Goal: Information Seeking & Learning: Learn about a topic

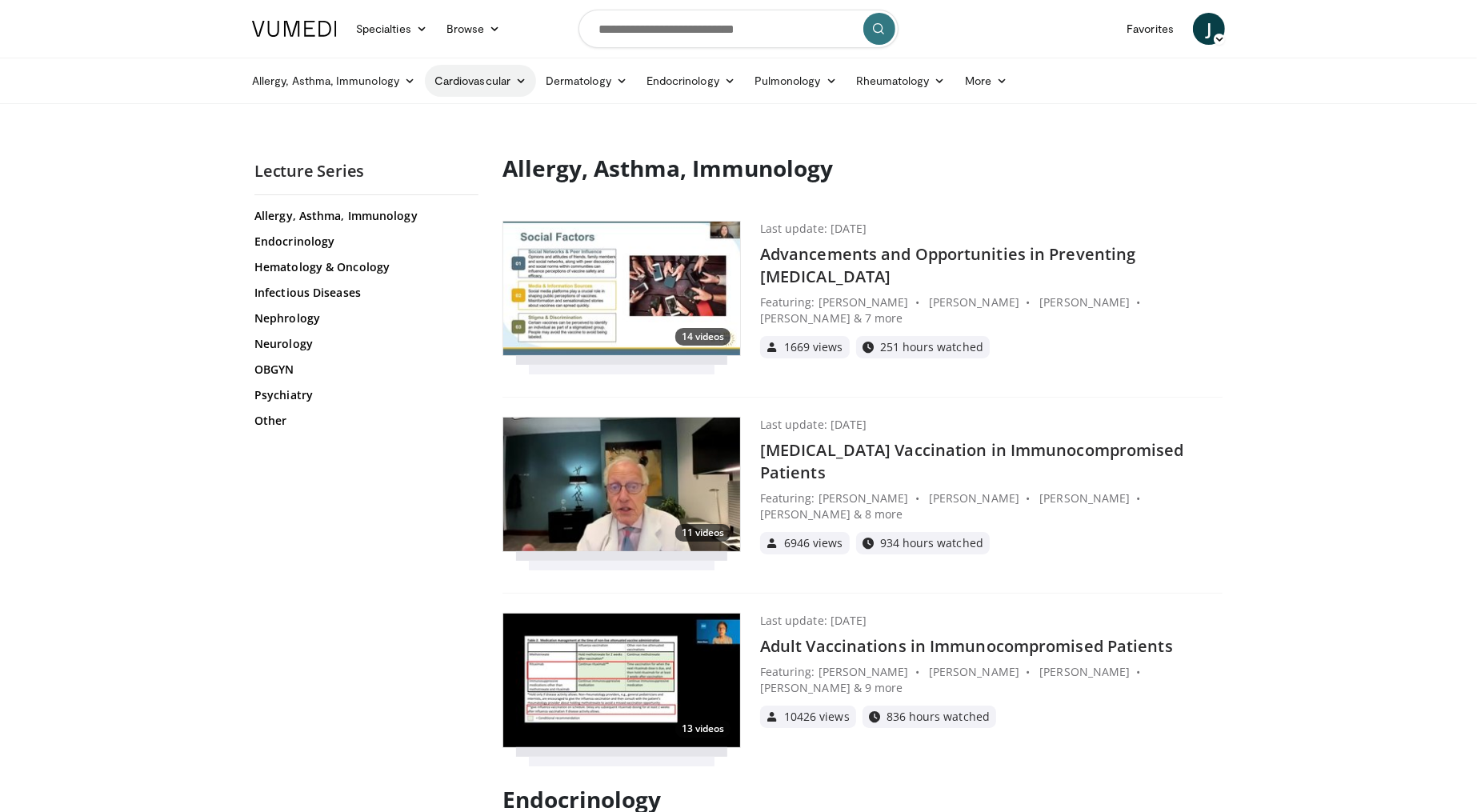
click at [477, 84] on link "Cardiovascular" at bounding box center [481, 80] width 112 height 32
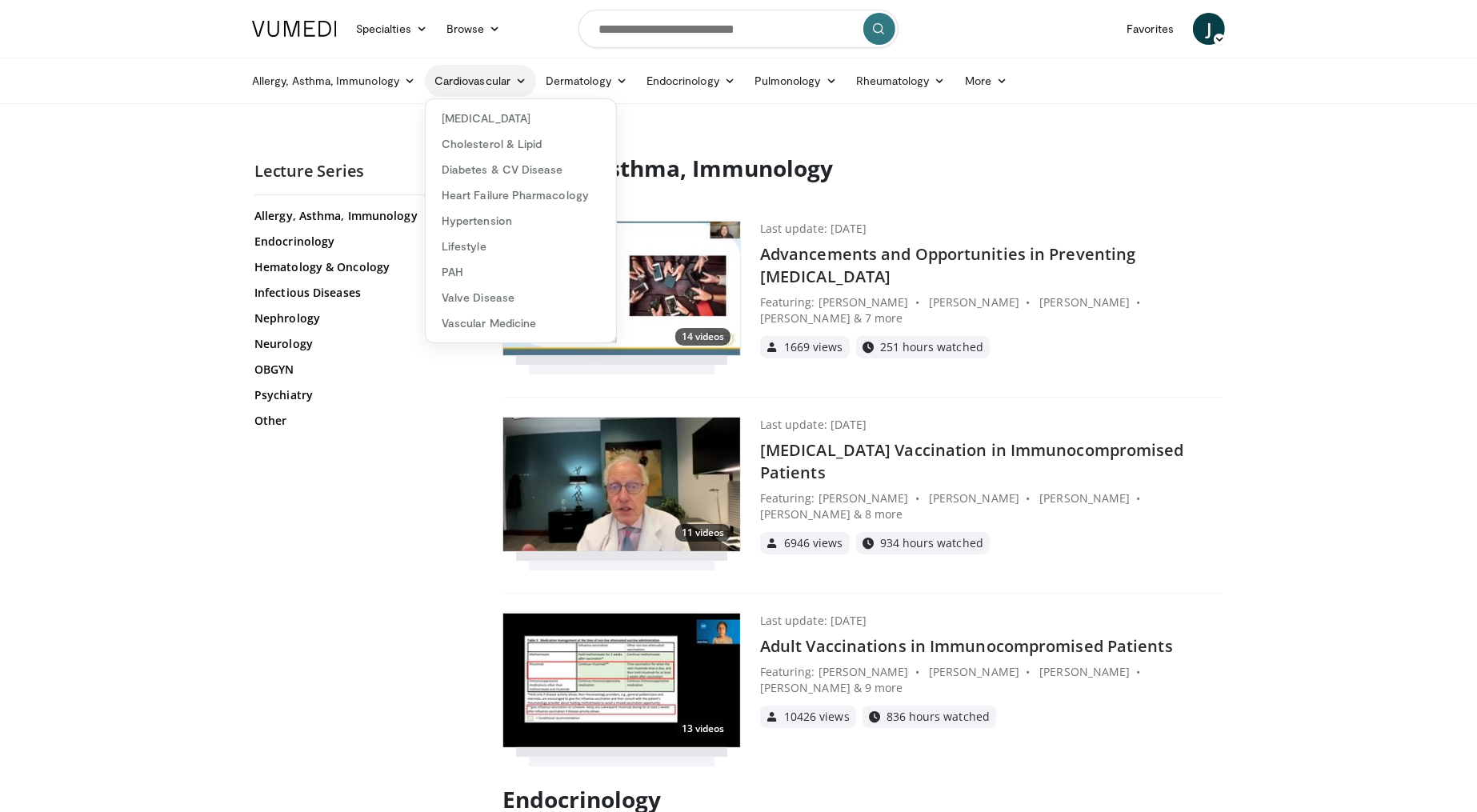
click at [478, 84] on link "Cardiovascular" at bounding box center [481, 80] width 112 height 32
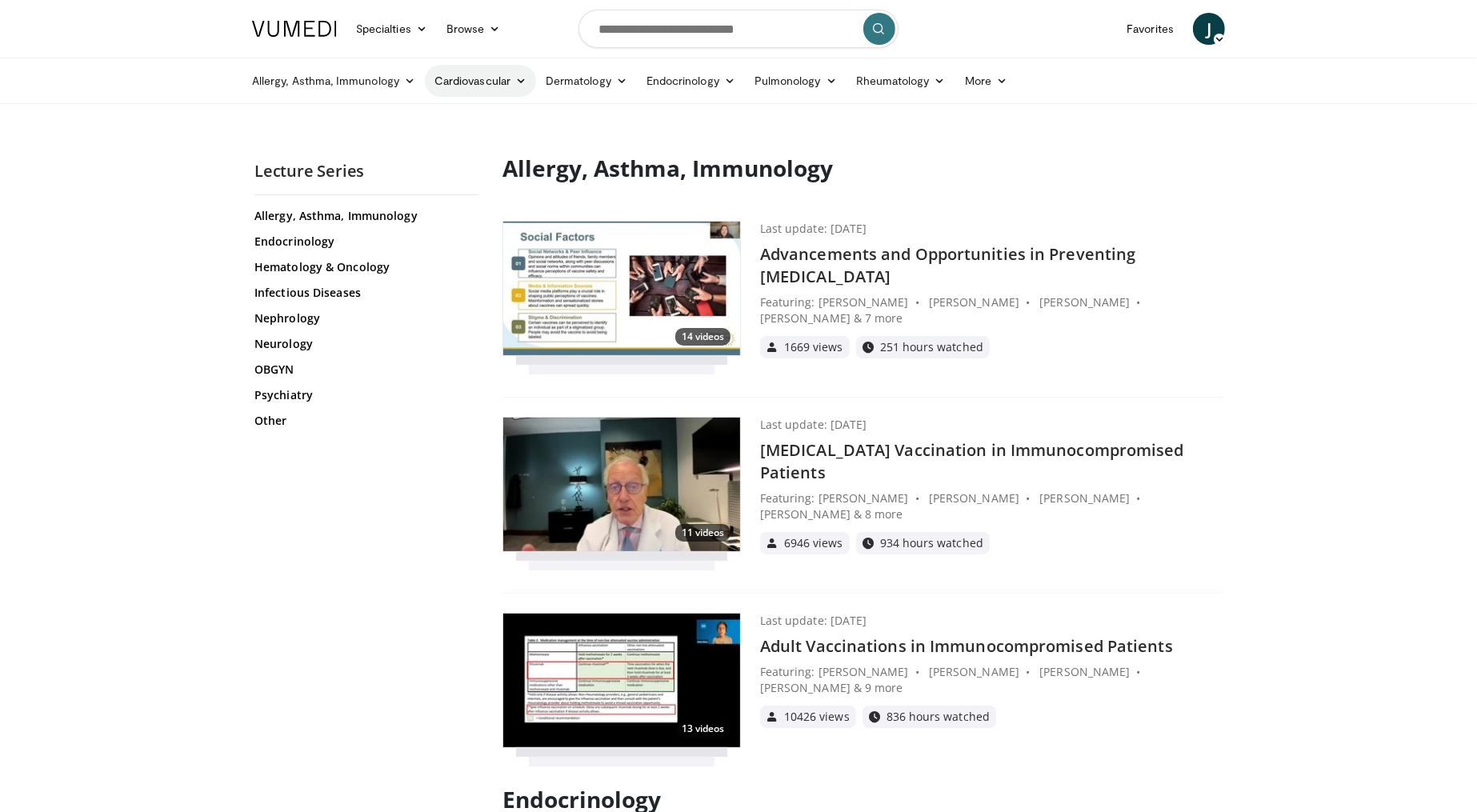
click at [478, 84] on link "Cardiovascular" at bounding box center [481, 80] width 112 height 32
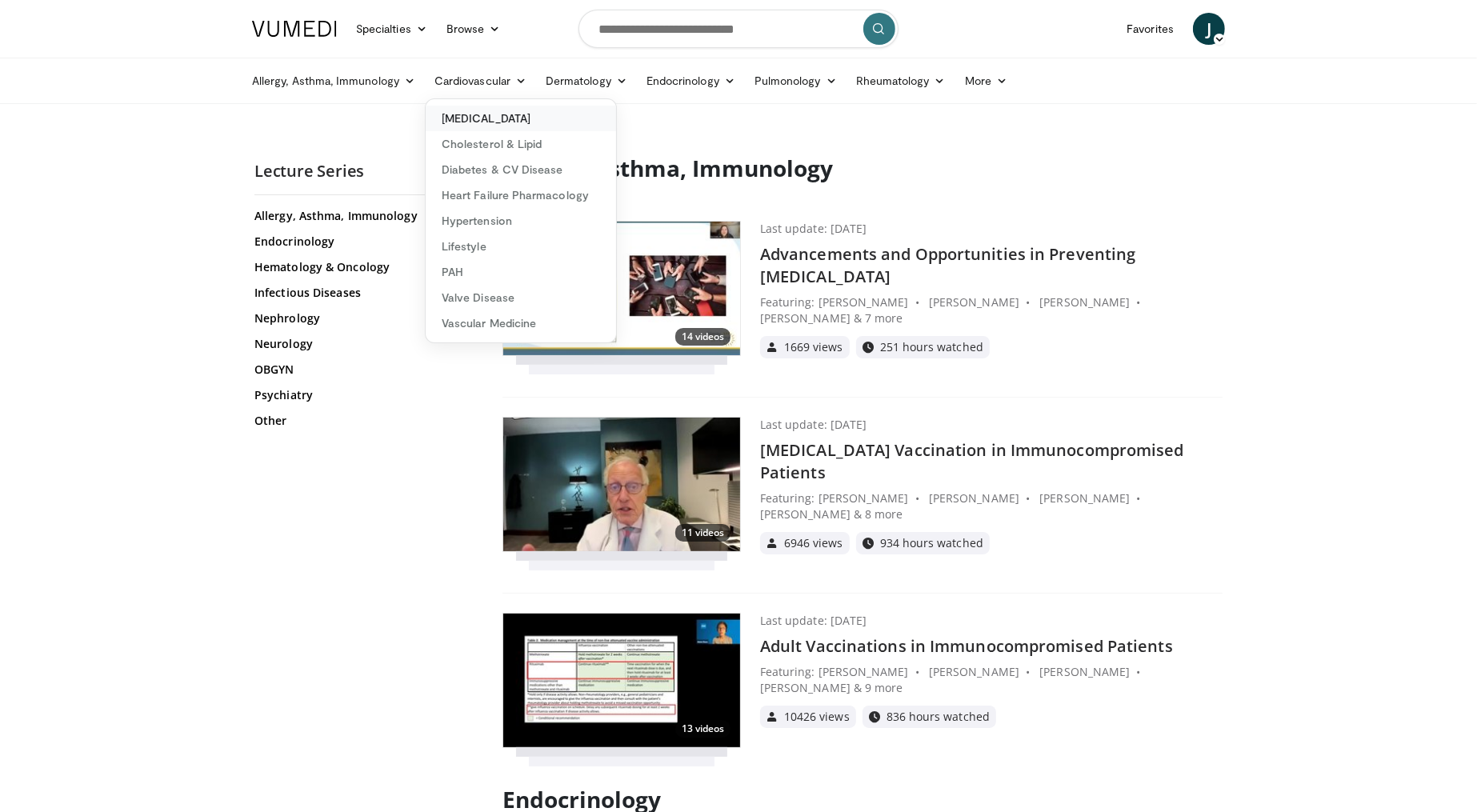
click at [501, 121] on link "[MEDICAL_DATA]" at bounding box center [521, 118] width 190 height 25
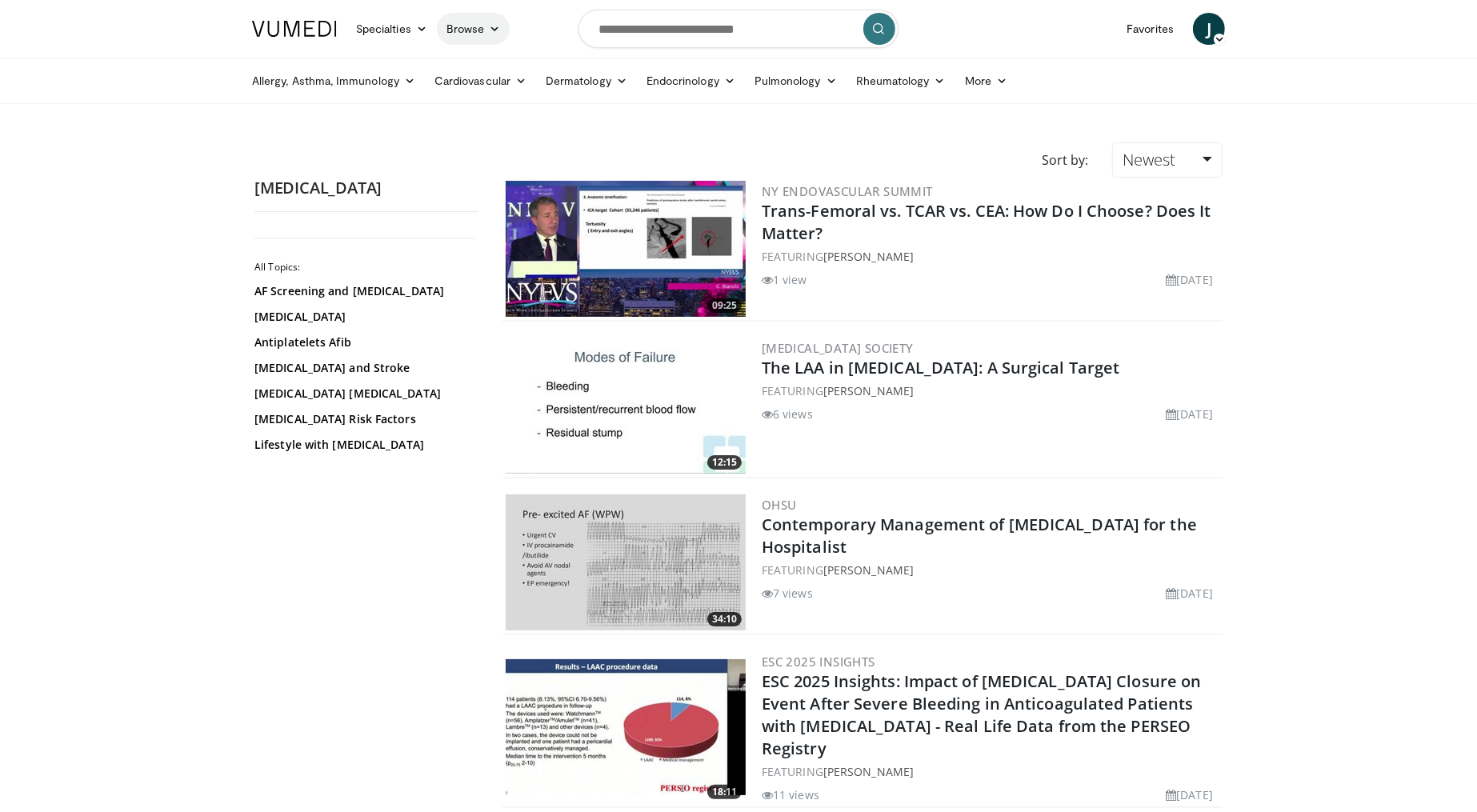
click at [489, 27] on icon at bounding box center [495, 29] width 11 height 11
click at [520, 111] on link "Lecture Series" at bounding box center [533, 116] width 190 height 25
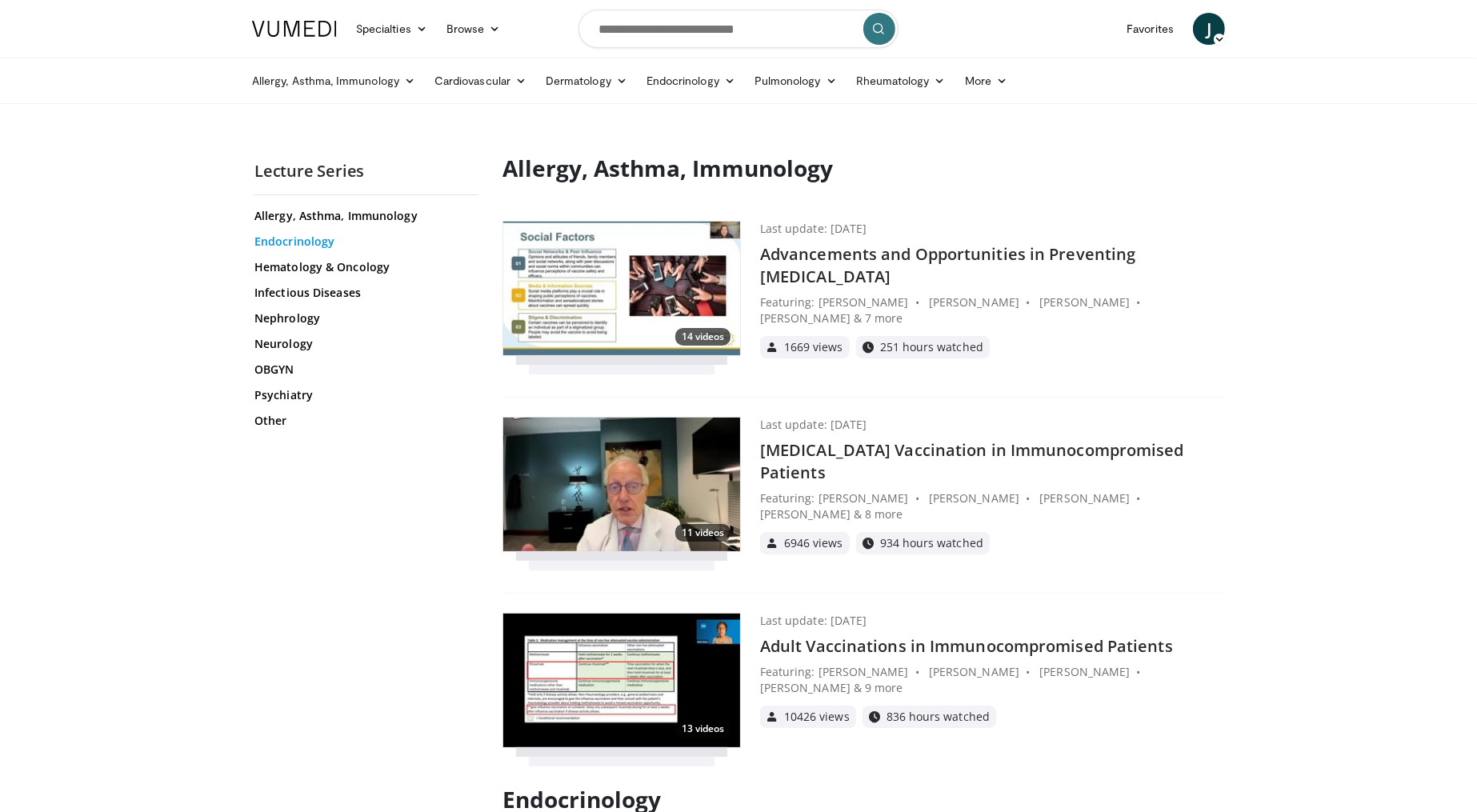
click at [285, 243] on link "Endocrinology" at bounding box center [364, 241] width 220 height 16
click at [493, 32] on icon at bounding box center [495, 29] width 11 height 11
click at [483, 121] on link "Lecture Series" at bounding box center [533, 116] width 190 height 25
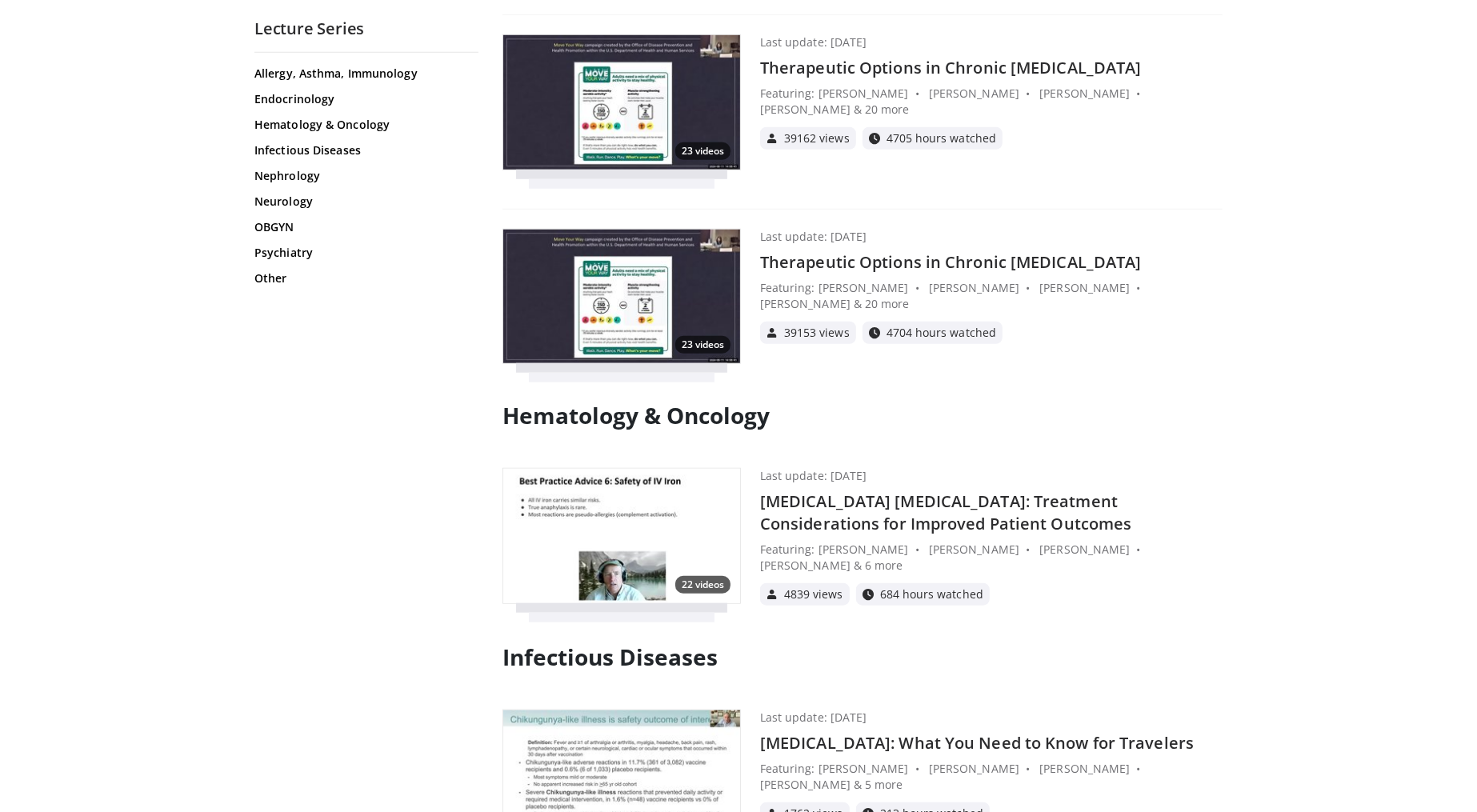
scroll to position [798, 0]
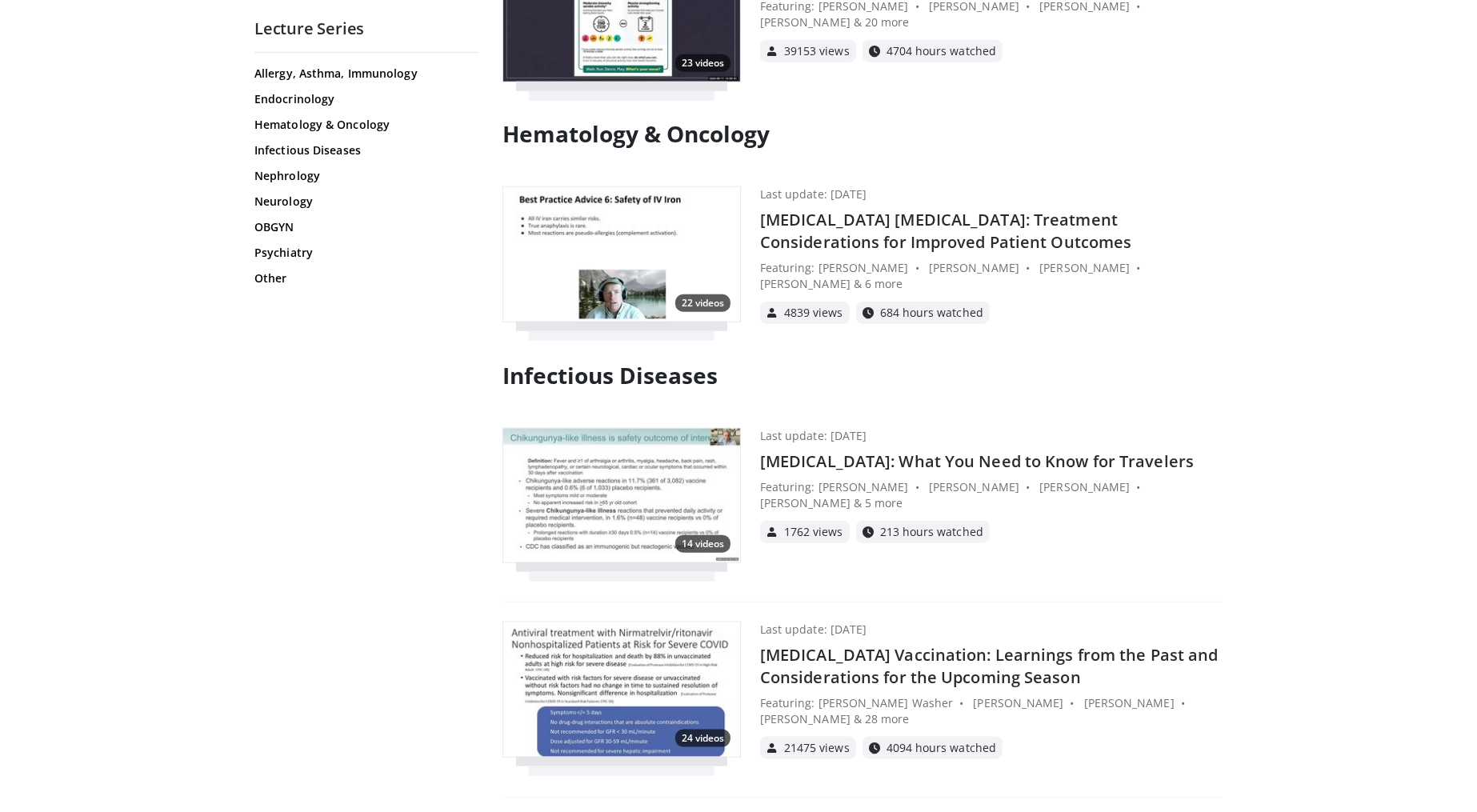
scroll to position [0, 0]
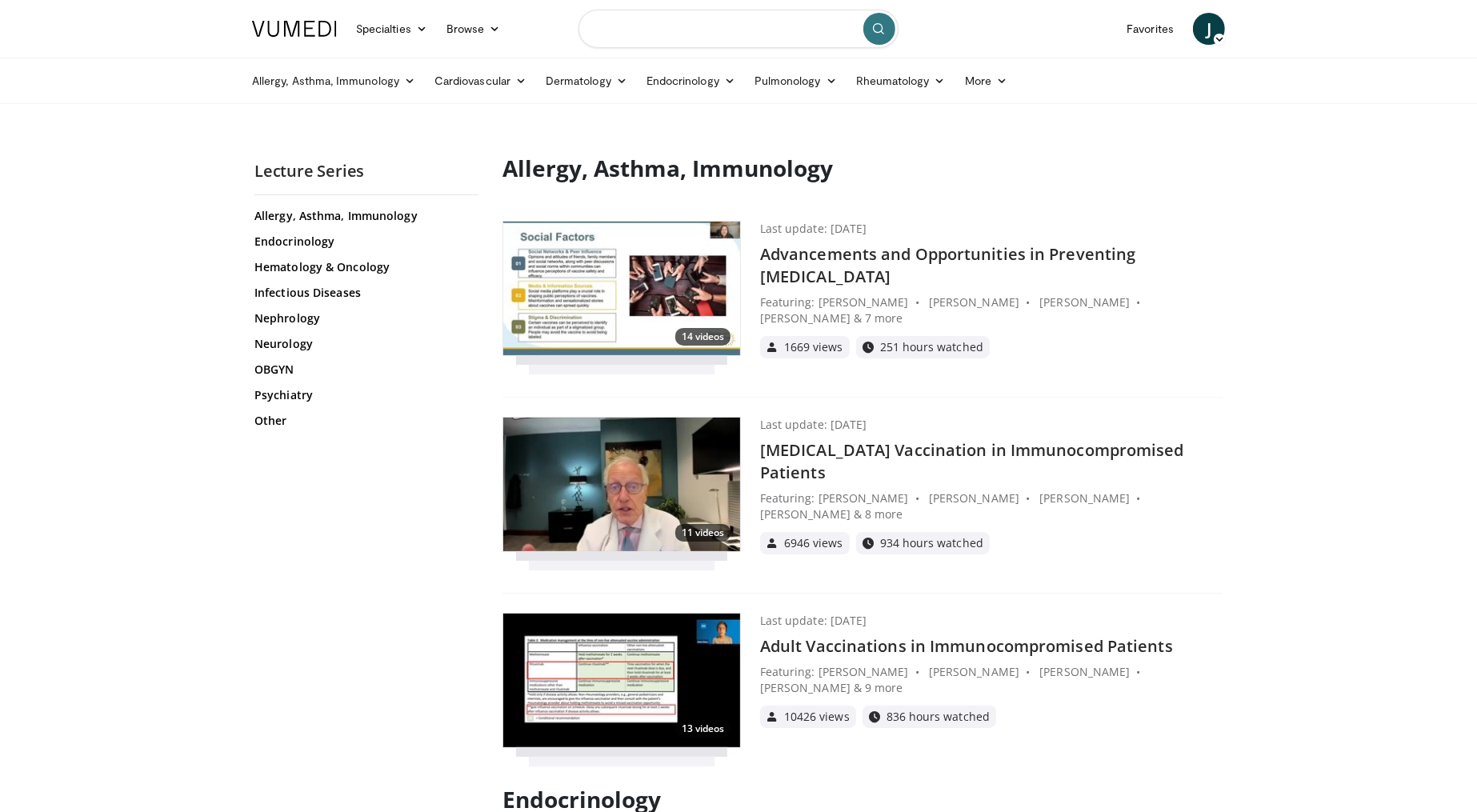
click at [820, 34] on input "Search topics, interventions" at bounding box center [738, 29] width 320 height 39
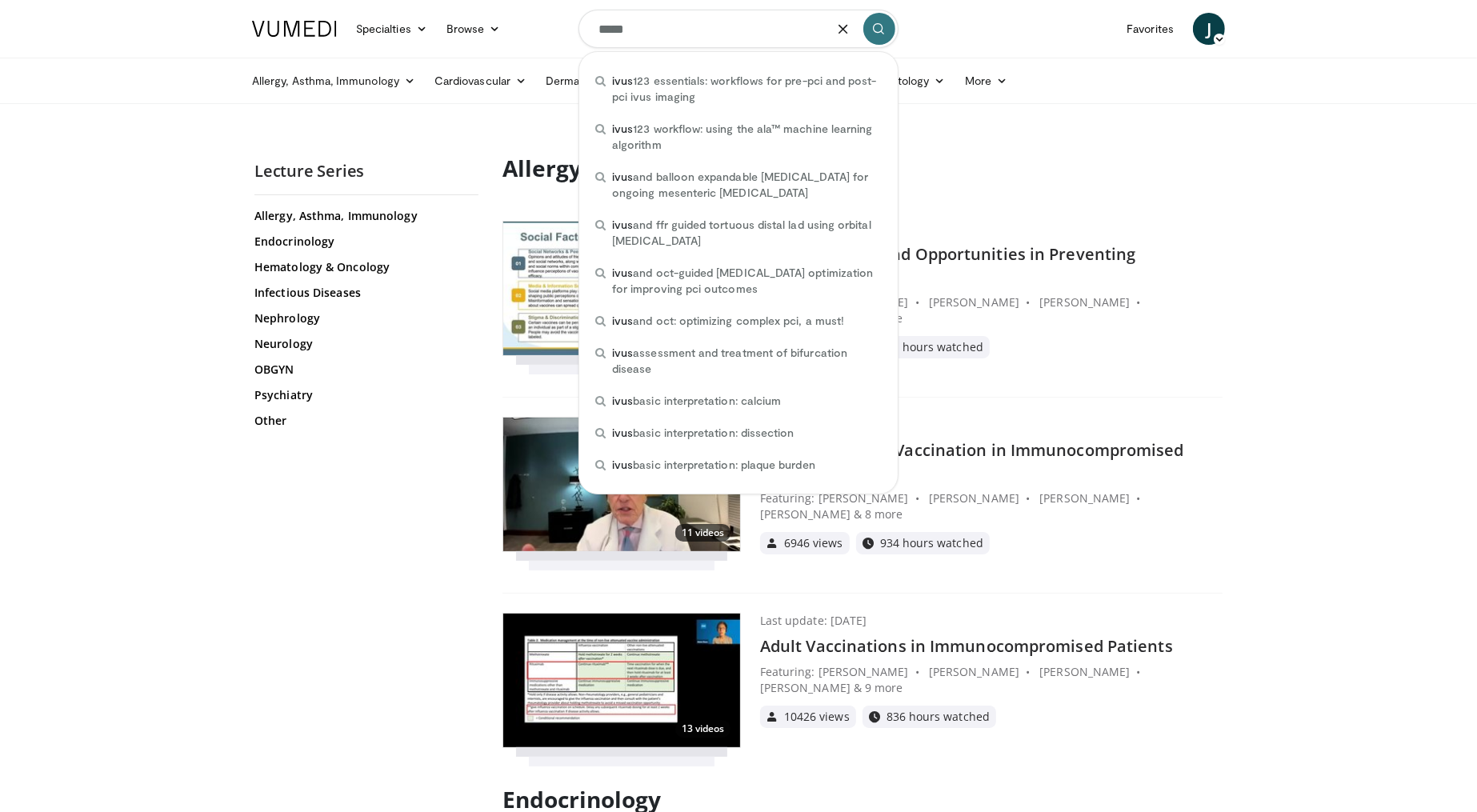
type input "****"
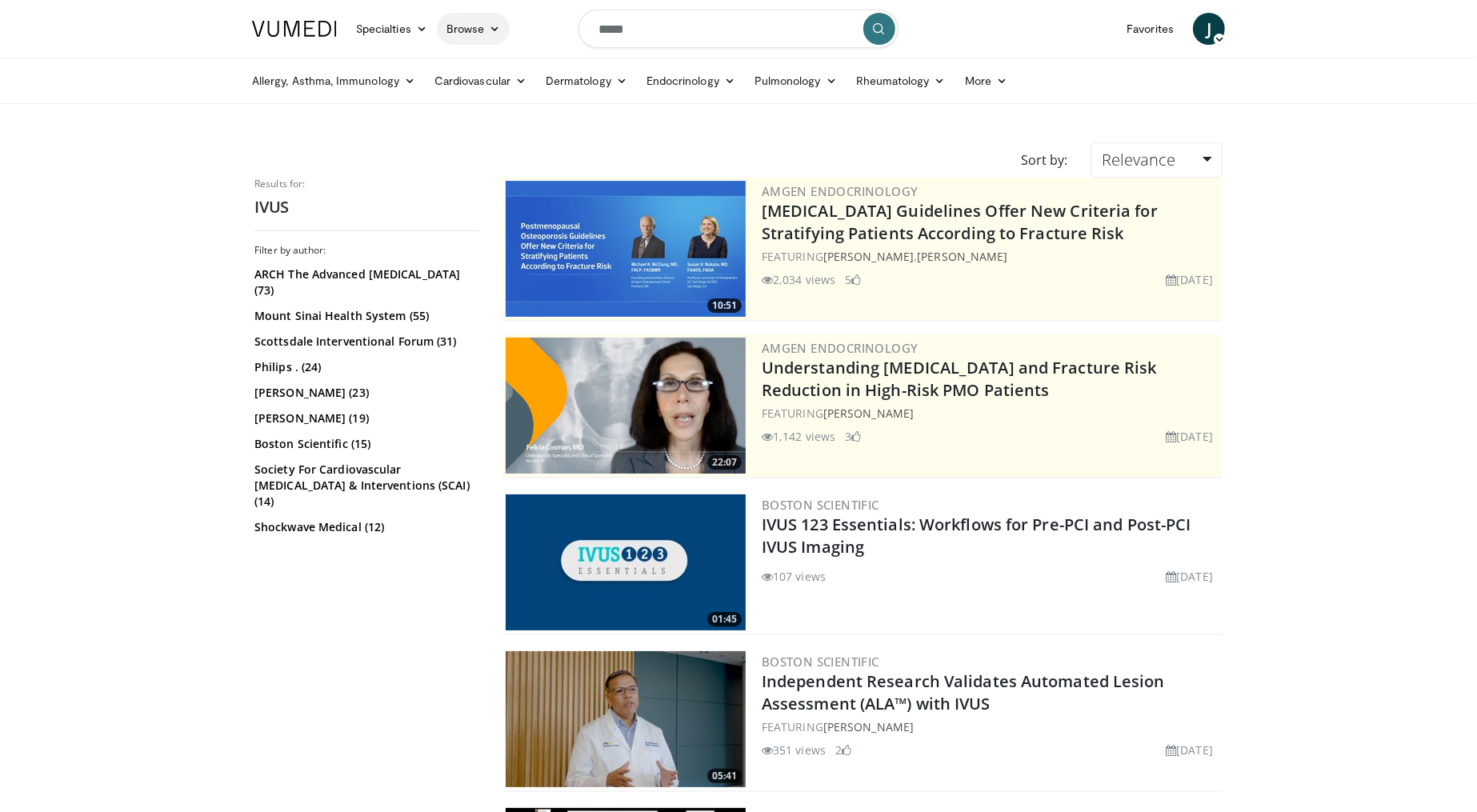
click at [481, 32] on link "Browse" at bounding box center [473, 29] width 74 height 32
click at [485, 116] on link "Lecture Series" at bounding box center [533, 116] width 190 height 25
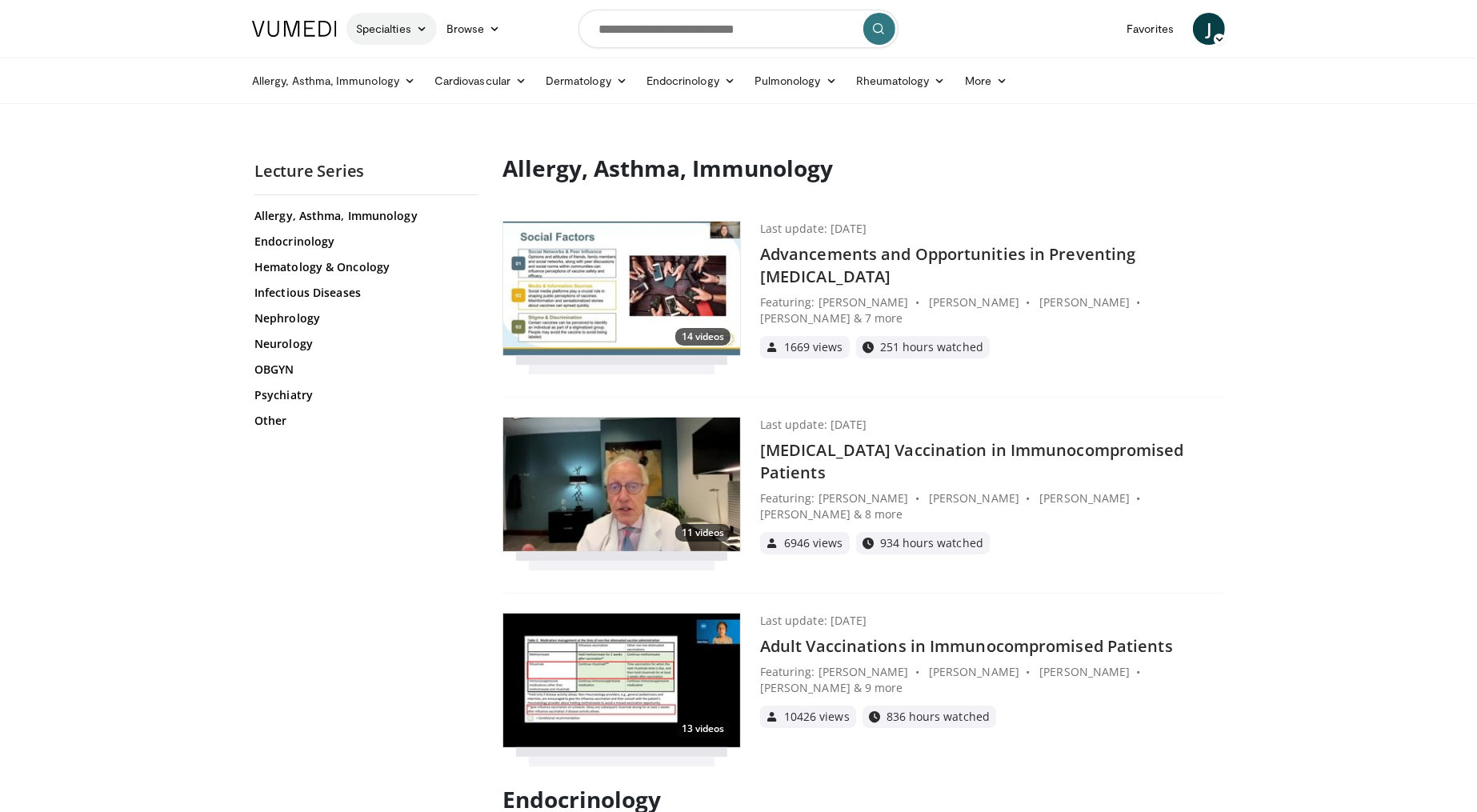
click at [400, 23] on link "Specialties" at bounding box center [391, 29] width 90 height 32
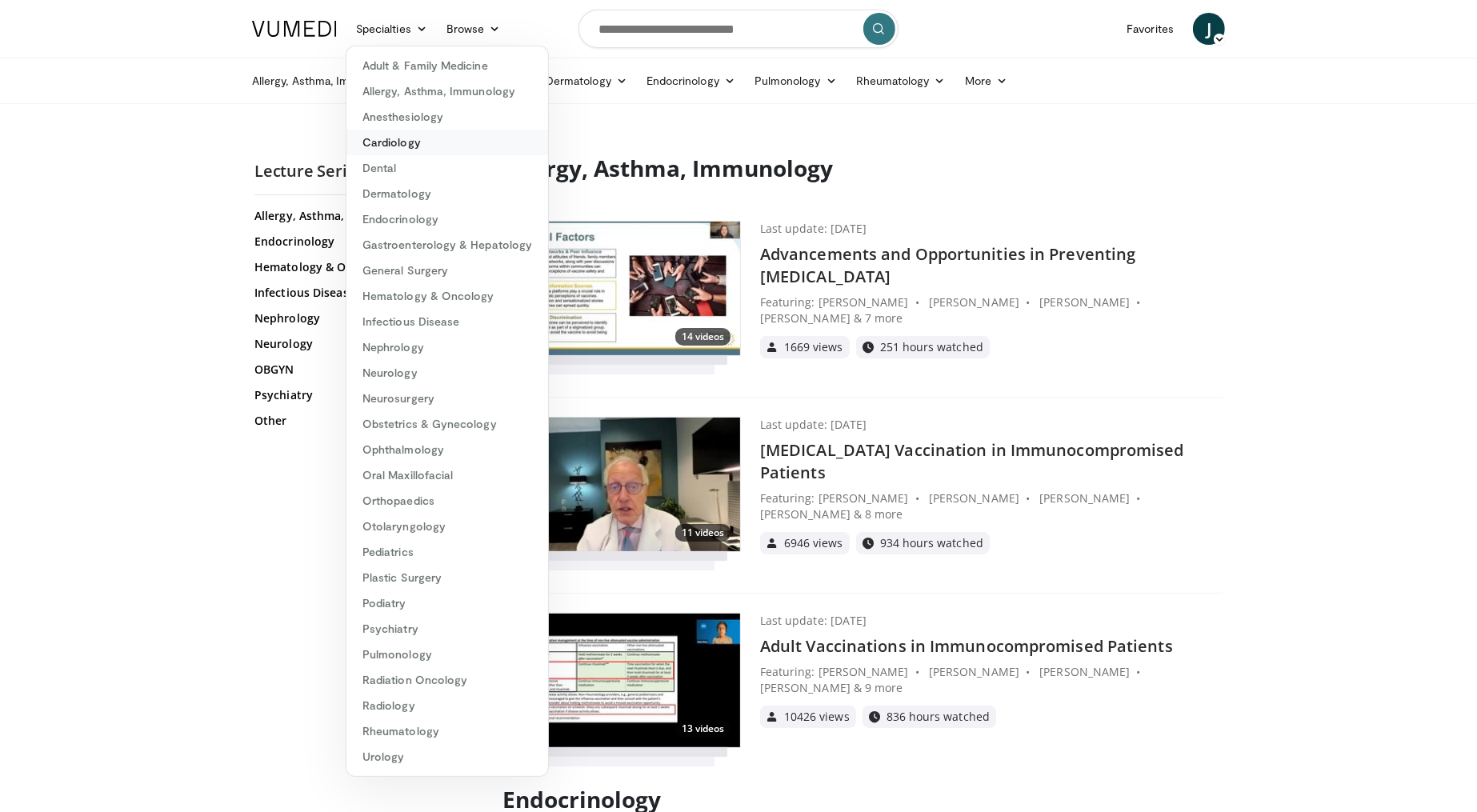
click at [385, 150] on link "Cardiology" at bounding box center [447, 142] width 202 height 25
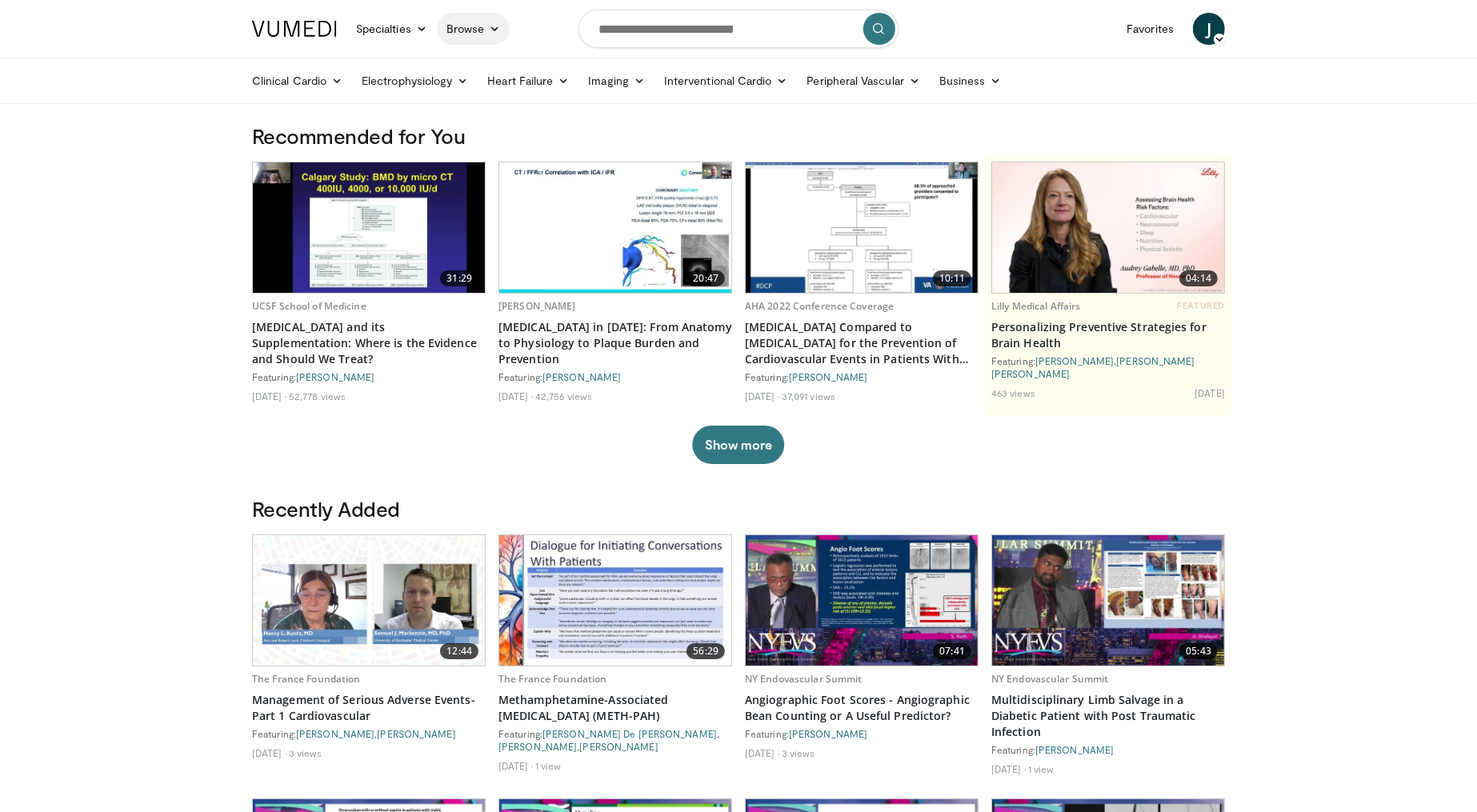
click at [490, 30] on icon at bounding box center [495, 29] width 11 height 11
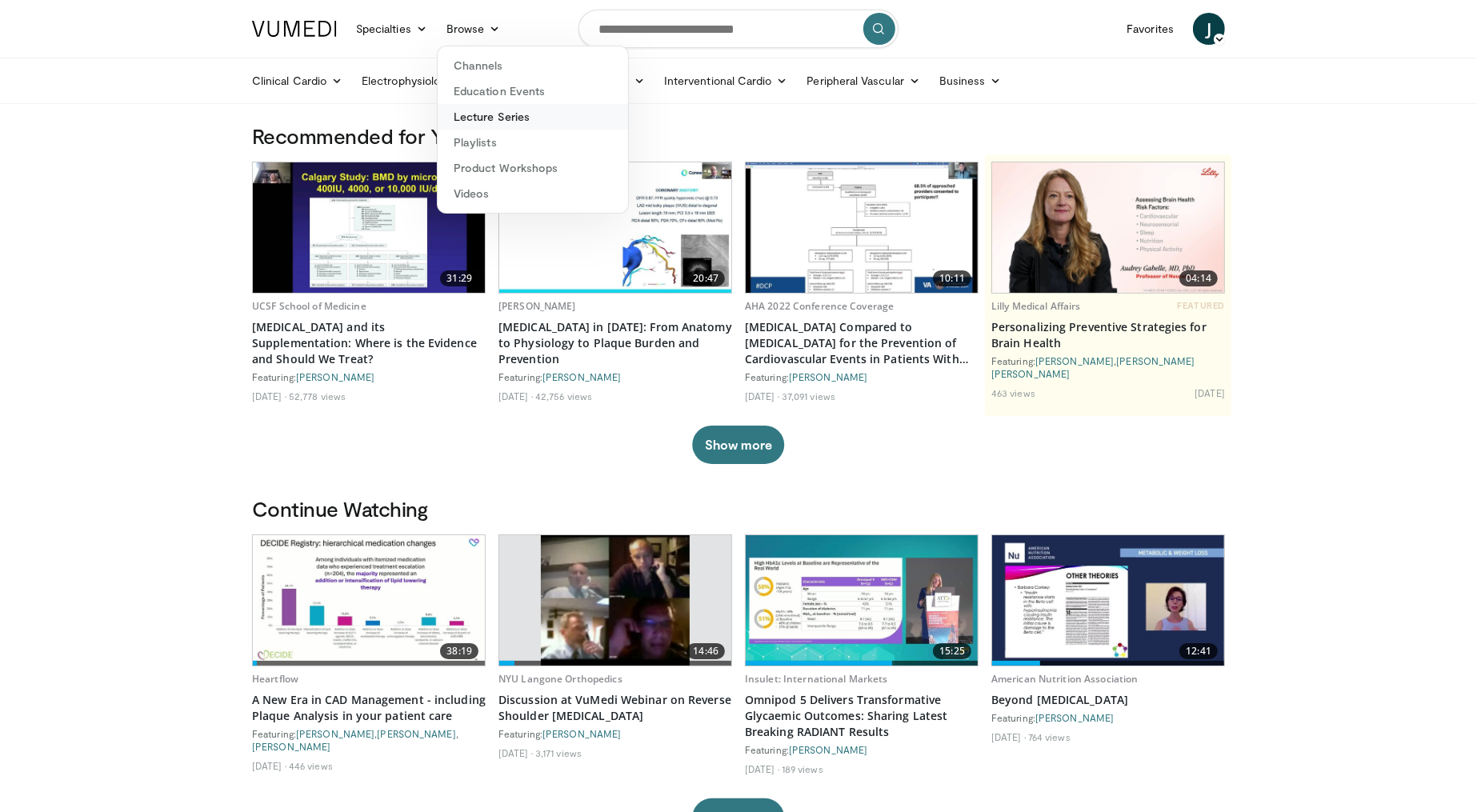
click at [485, 113] on link "Lecture Series" at bounding box center [533, 116] width 190 height 25
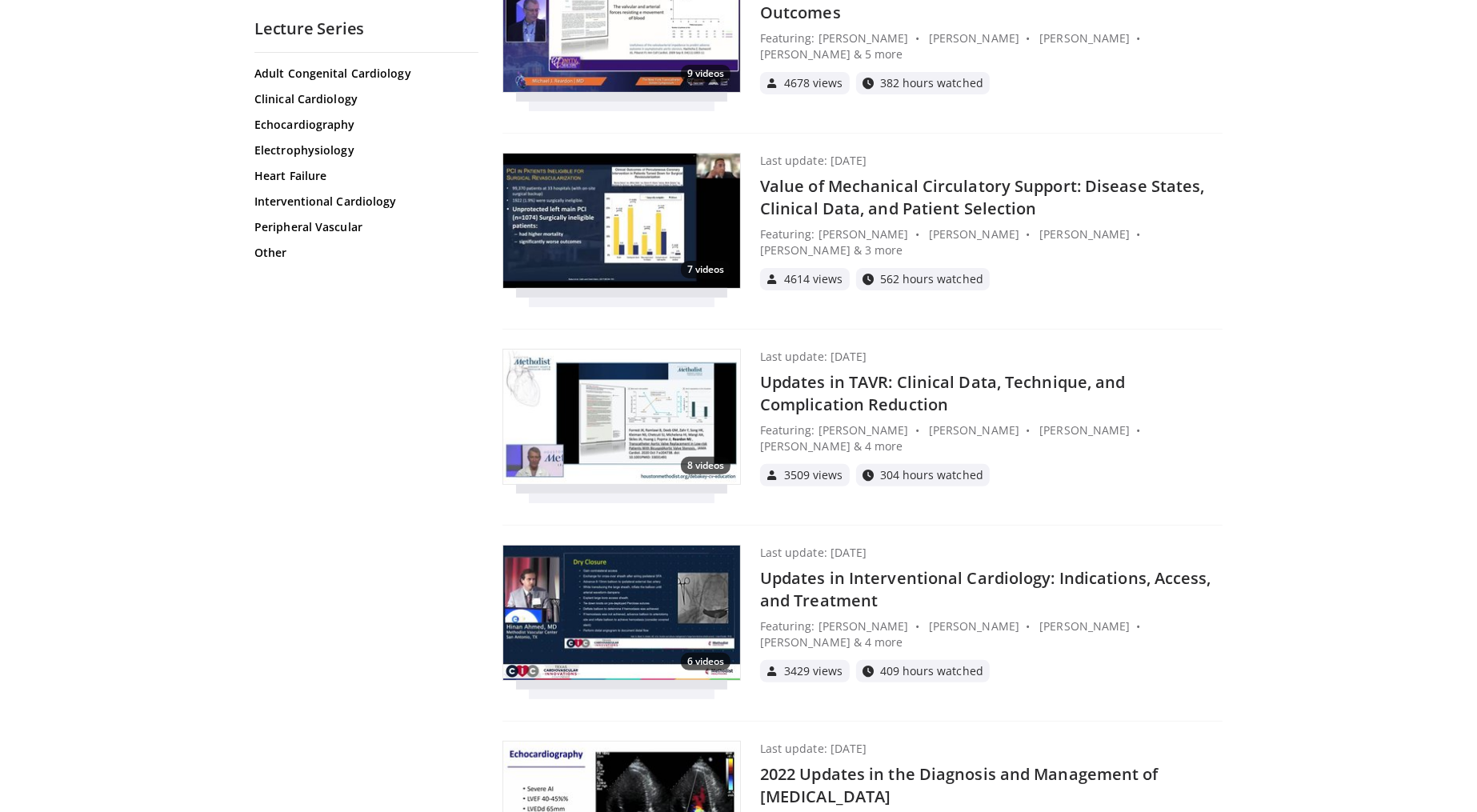
scroll to position [12439, 0]
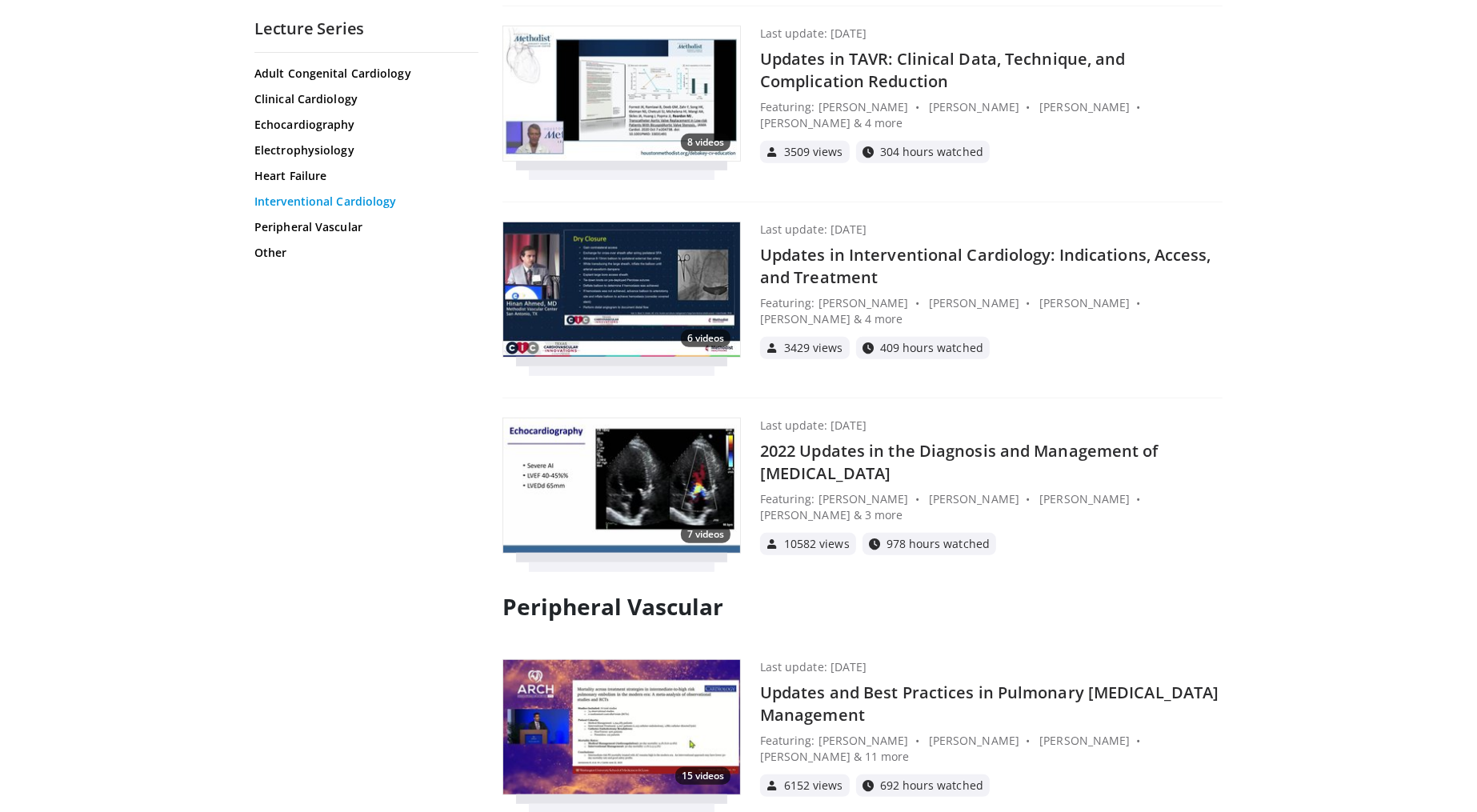
click at [284, 204] on link "Interventional Cardiology" at bounding box center [364, 201] width 220 height 16
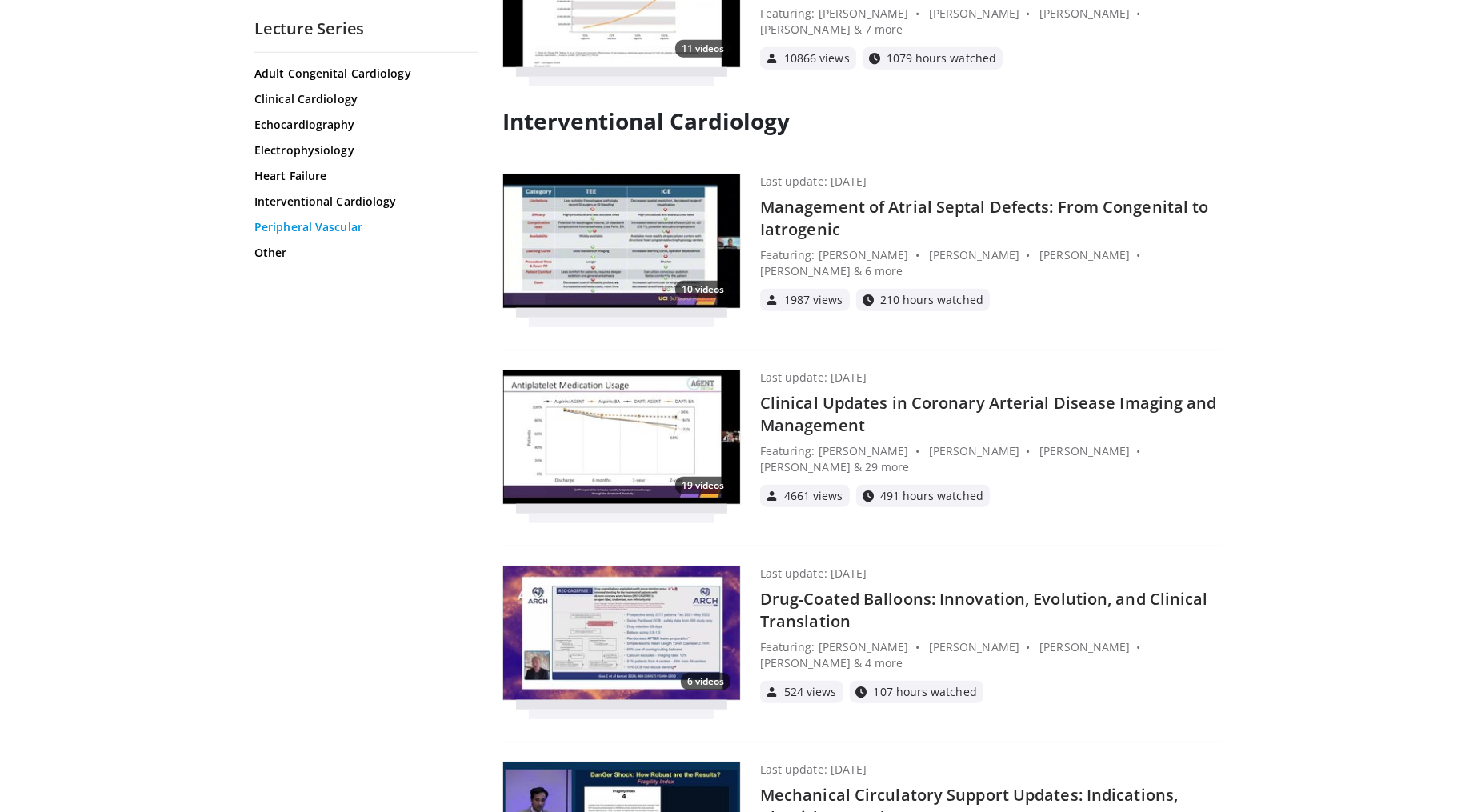
click at [294, 228] on link "Peripheral Vascular" at bounding box center [364, 226] width 220 height 16
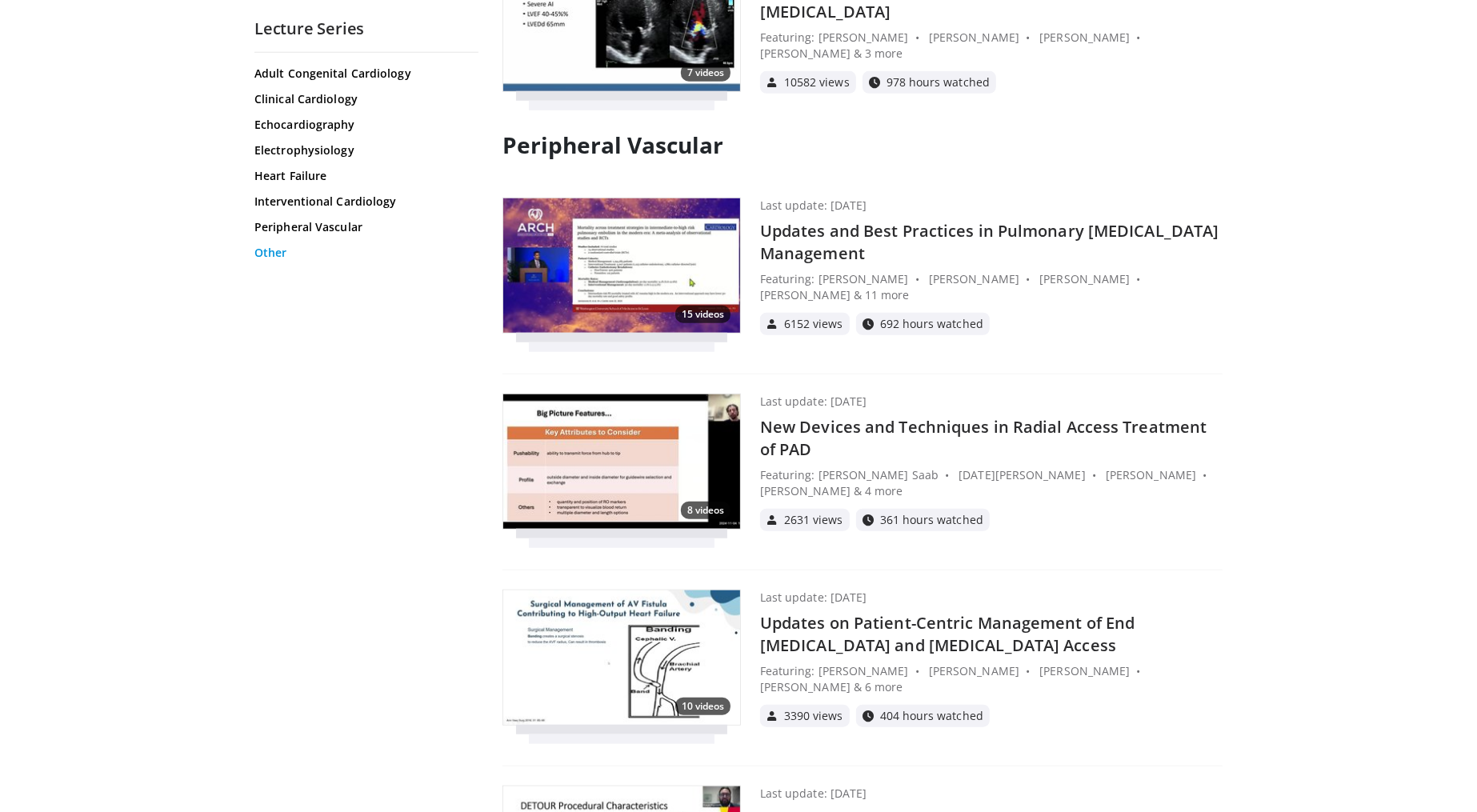
click at [276, 253] on link "Other" at bounding box center [364, 252] width 220 height 16
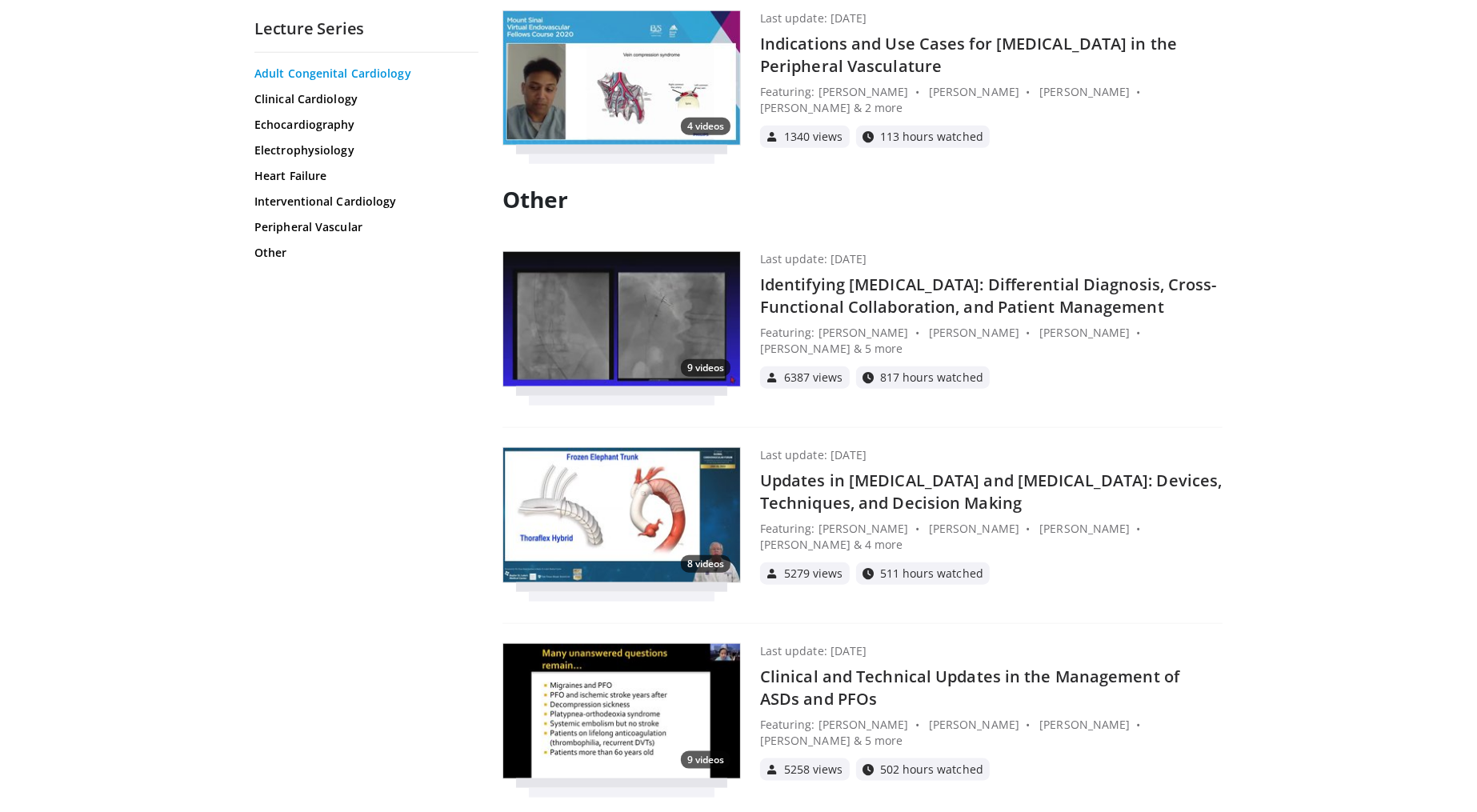
scroll to position [19211, 0]
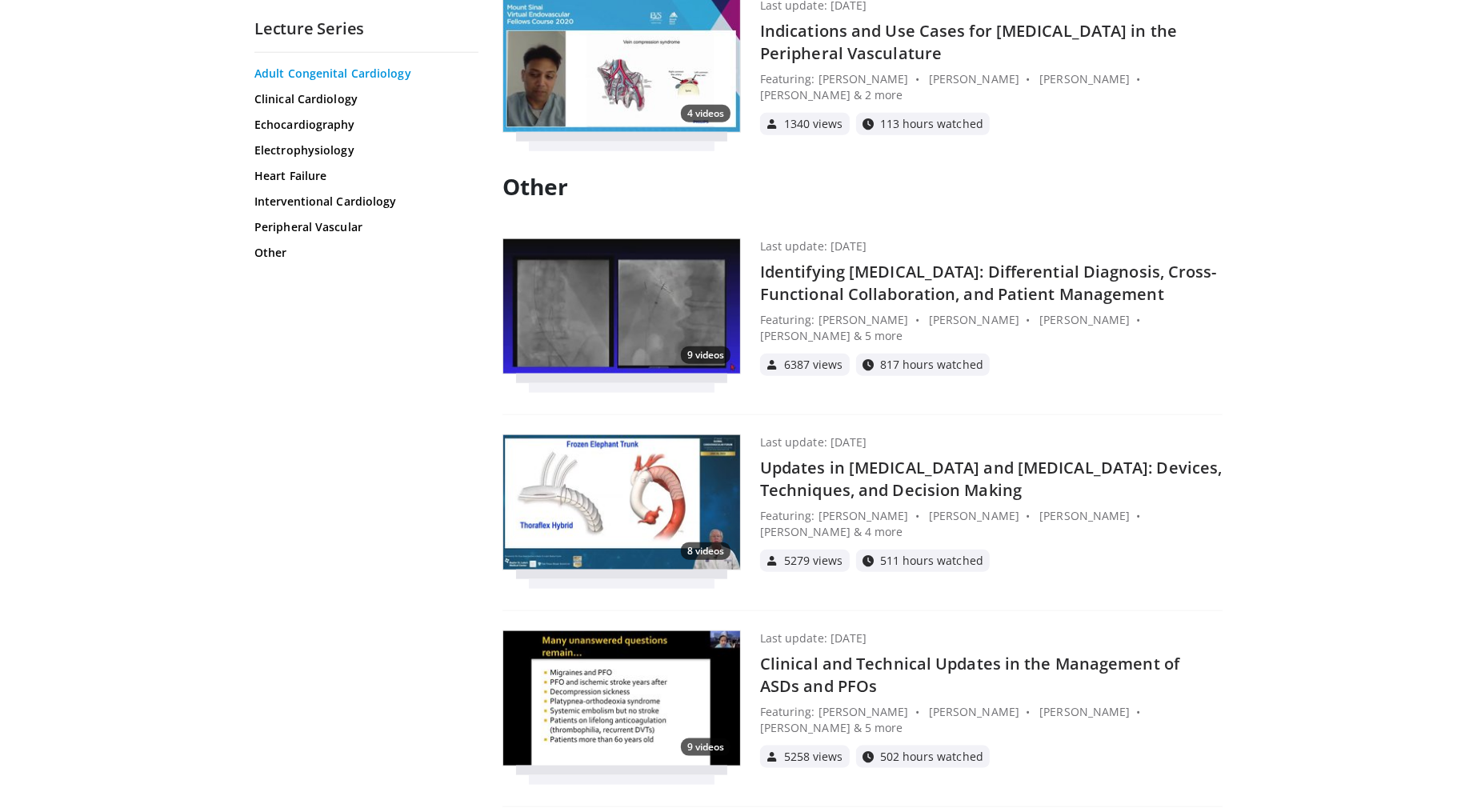
click at [354, 67] on link "Adult Congenital Cardiology" at bounding box center [364, 73] width 220 height 16
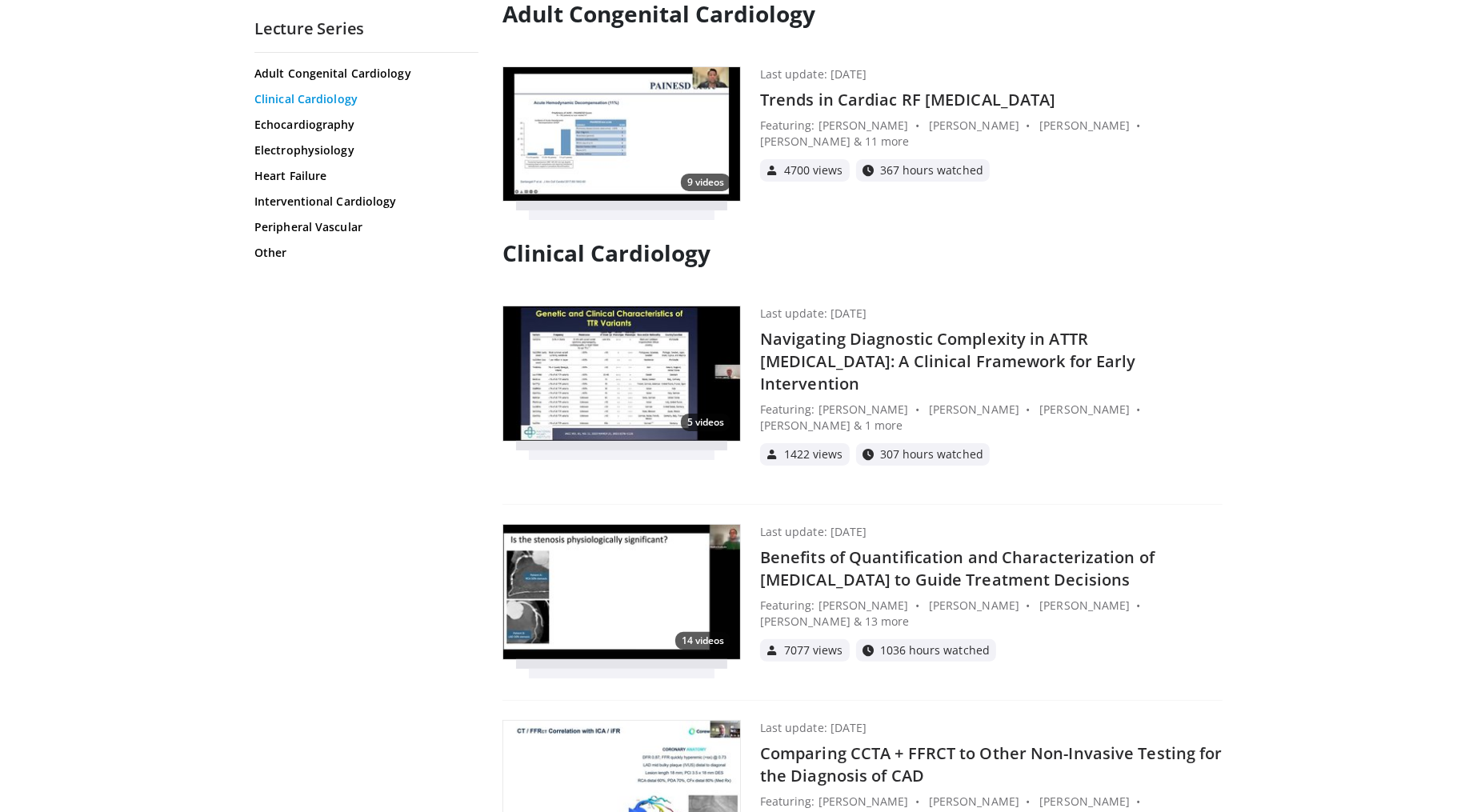
scroll to position [155, 0]
click at [330, 100] on link "Clinical Cardiology" at bounding box center [364, 98] width 220 height 16
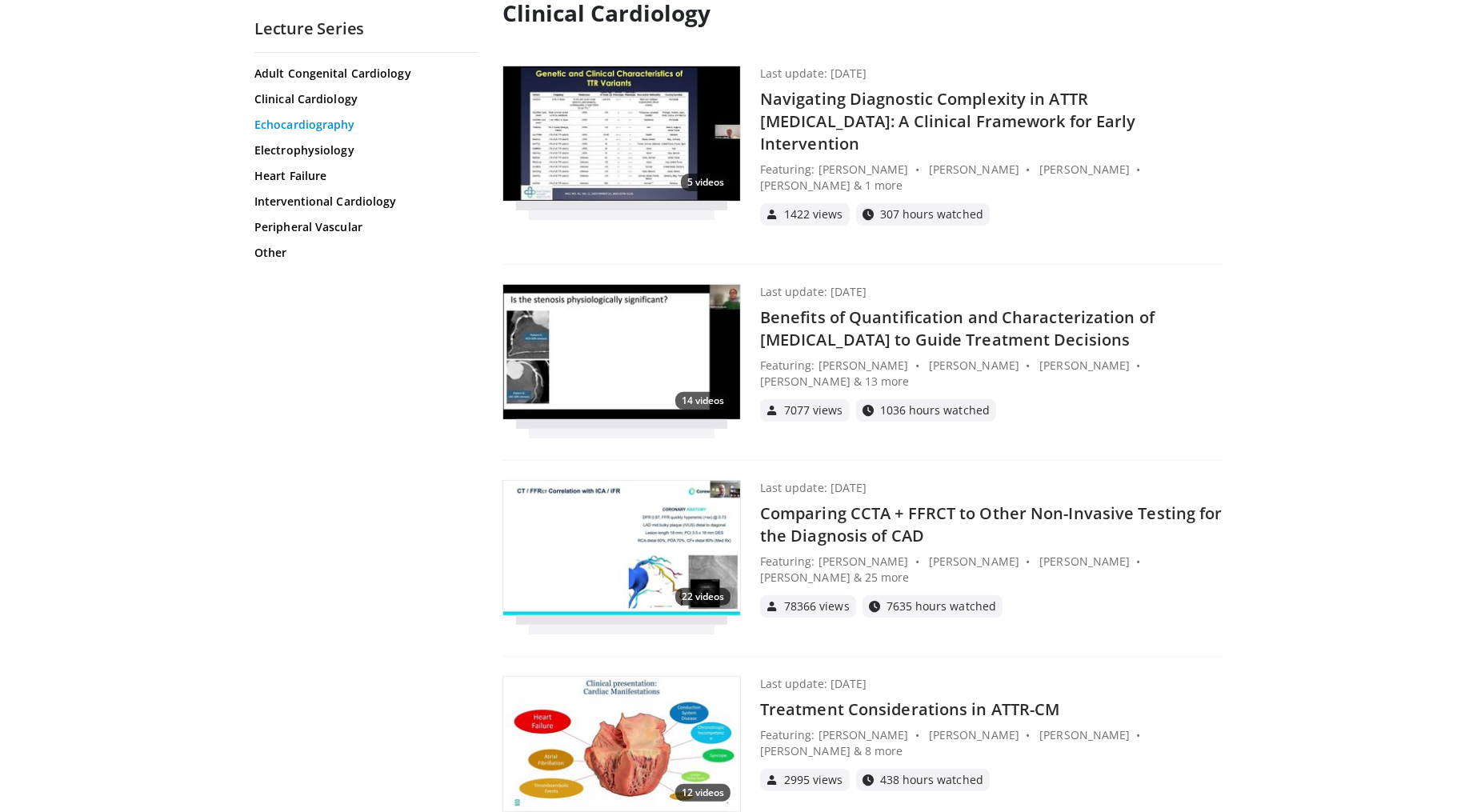
click at [334, 126] on link "Echocardiography" at bounding box center [364, 124] width 220 height 16
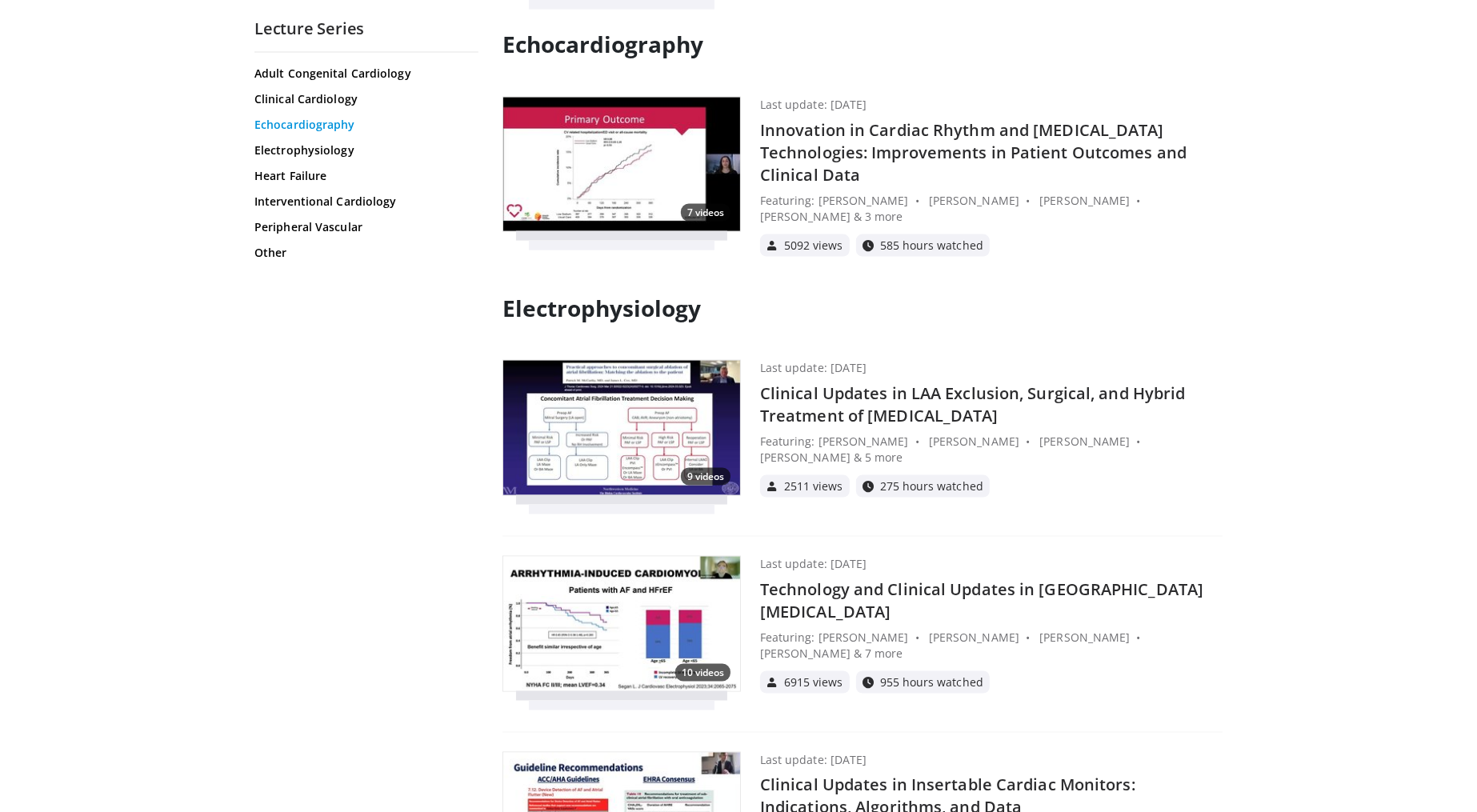
scroll to position [2191, 0]
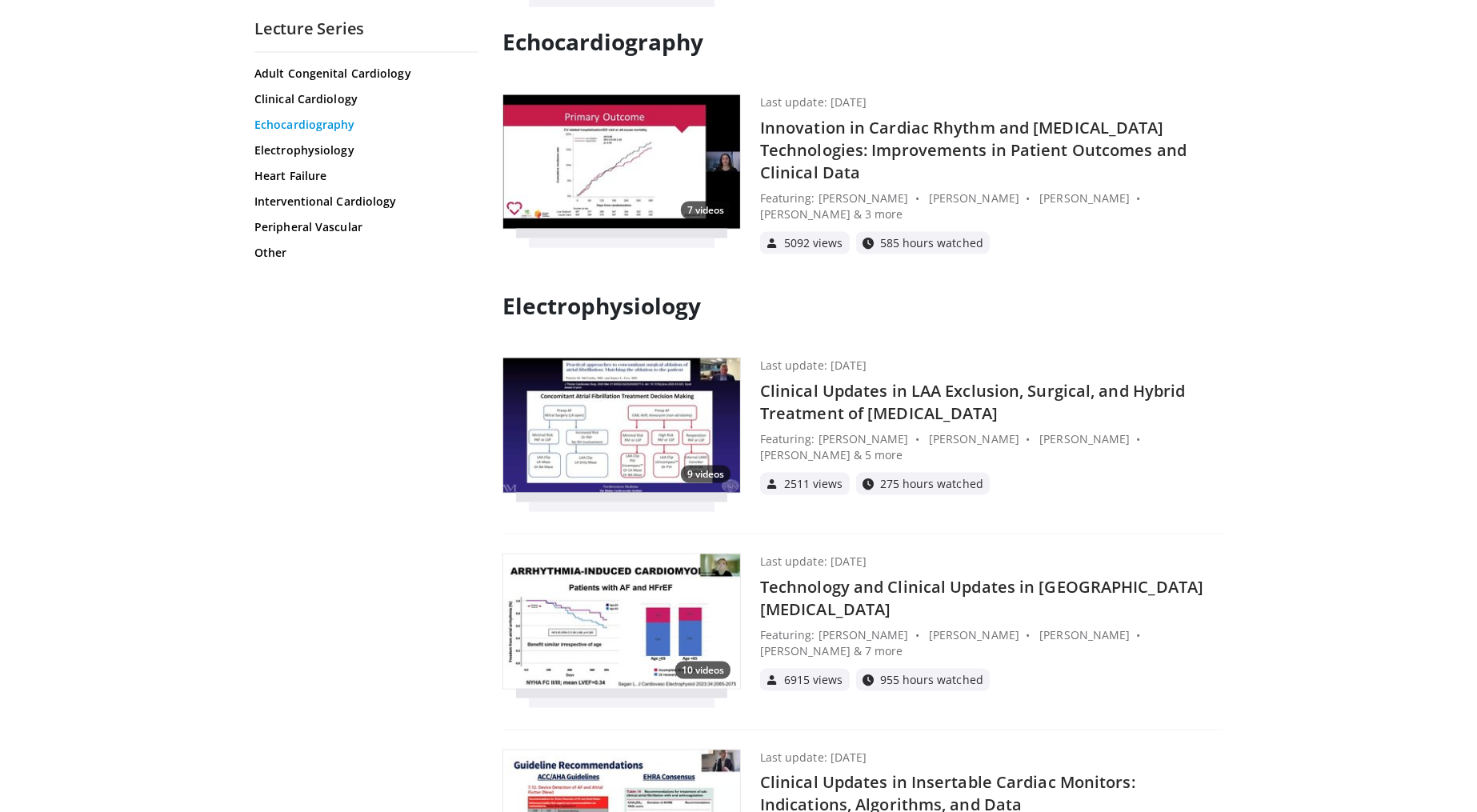
click at [334, 124] on link "Echocardiography" at bounding box center [364, 124] width 220 height 16
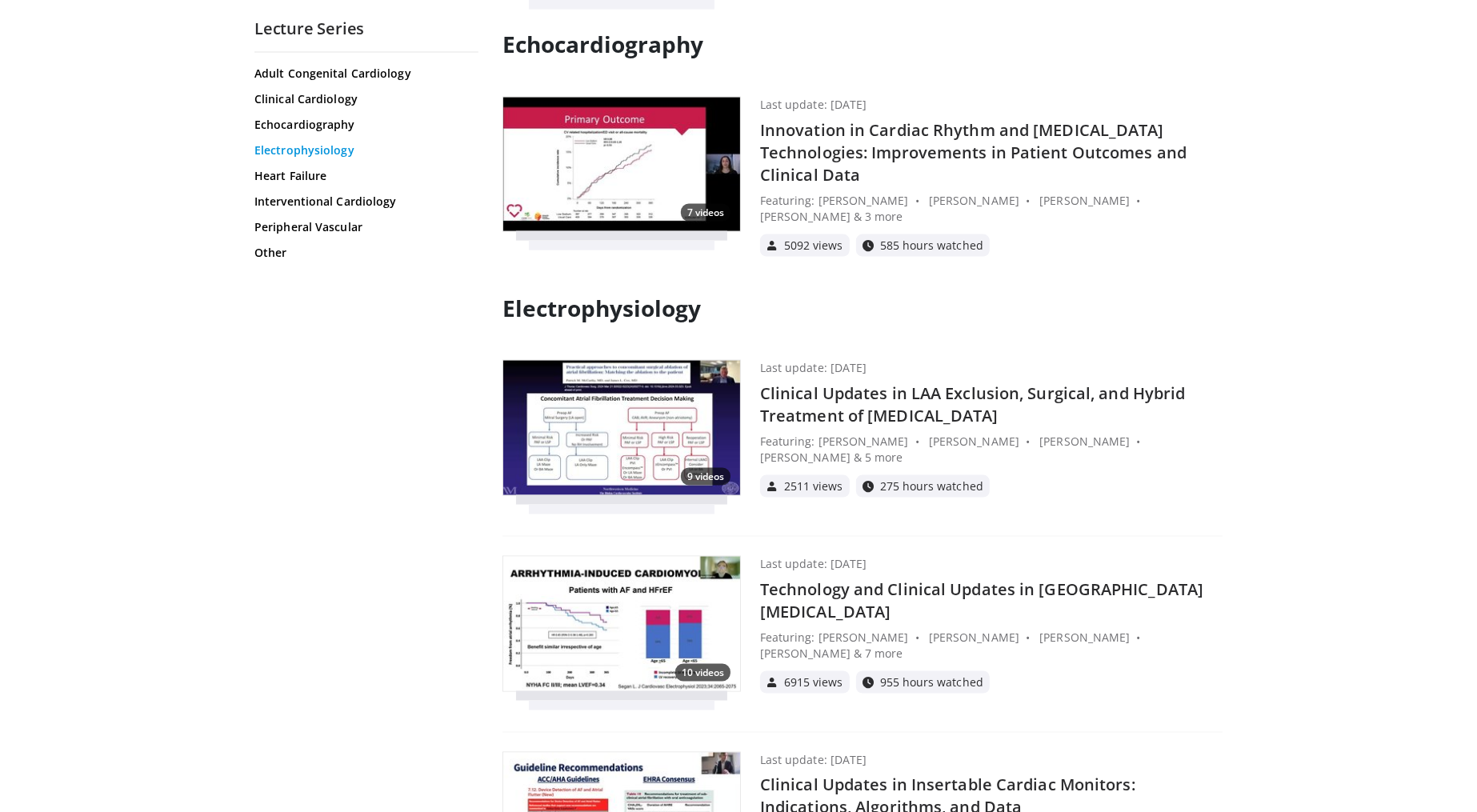
click at [327, 146] on link "Electrophysiology" at bounding box center [364, 150] width 220 height 16
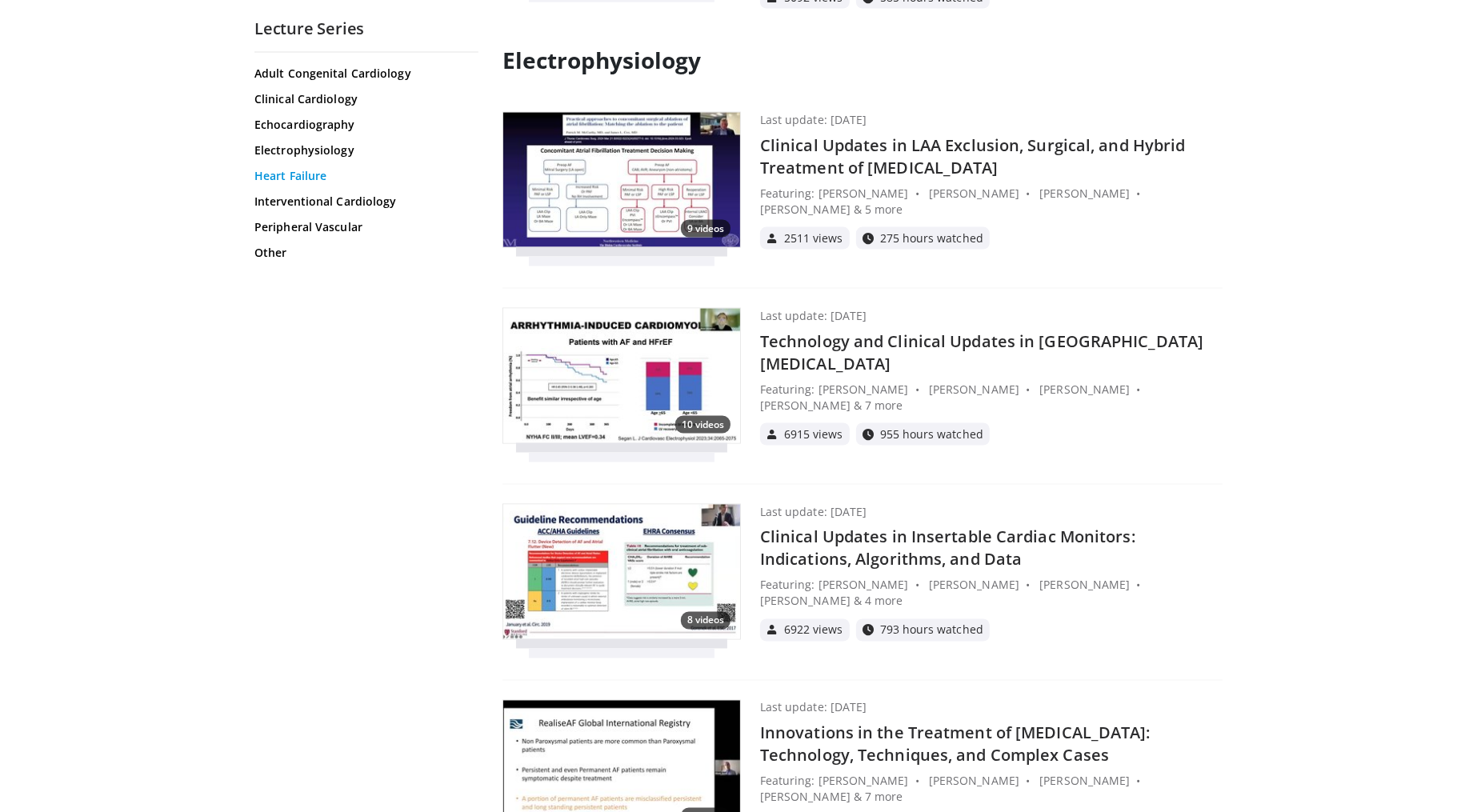
click at [321, 176] on link "Heart Failure" at bounding box center [364, 176] width 220 height 16
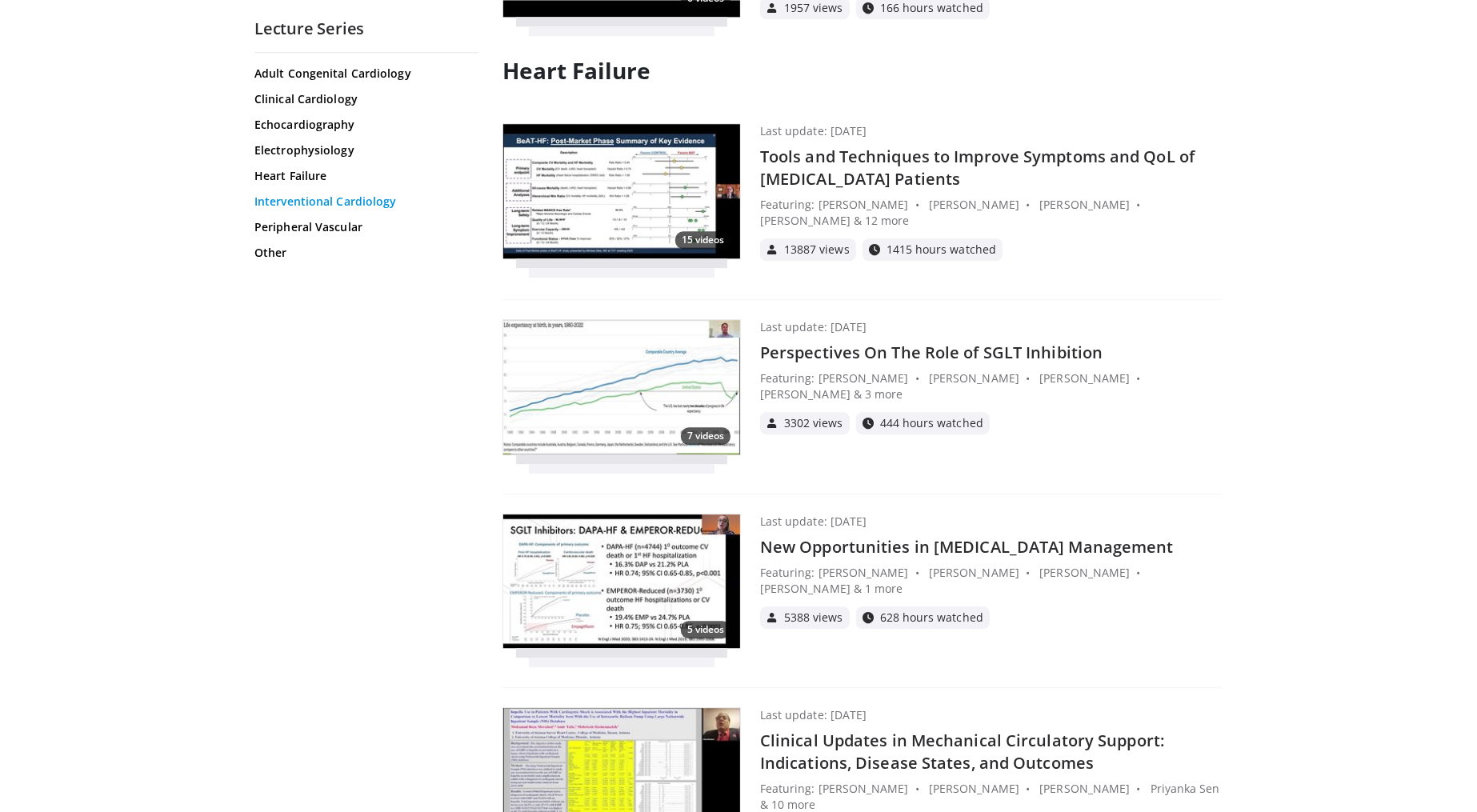
click at [309, 201] on link "Interventional Cardiology" at bounding box center [364, 201] width 220 height 16
